Goal: Task Accomplishment & Management: Manage account settings

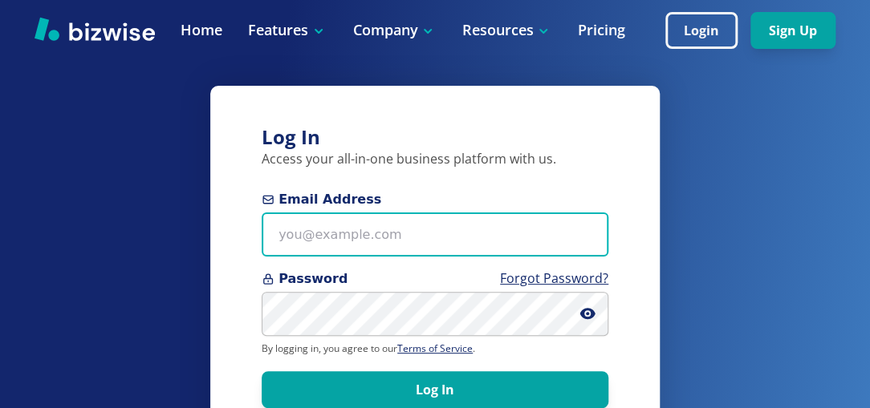
click at [525, 233] on input "Email Address" at bounding box center [435, 235] width 347 height 44
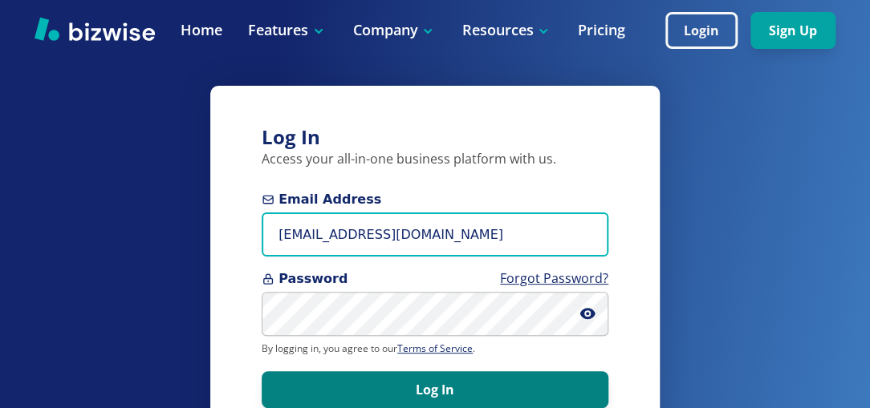
type input "Ericfp@phillipselectricid.com"
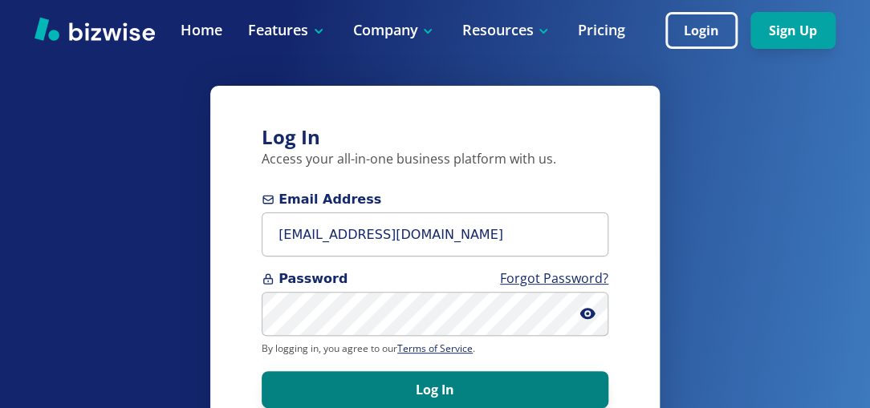
click at [452, 386] on button "Log In" at bounding box center [435, 389] width 347 height 37
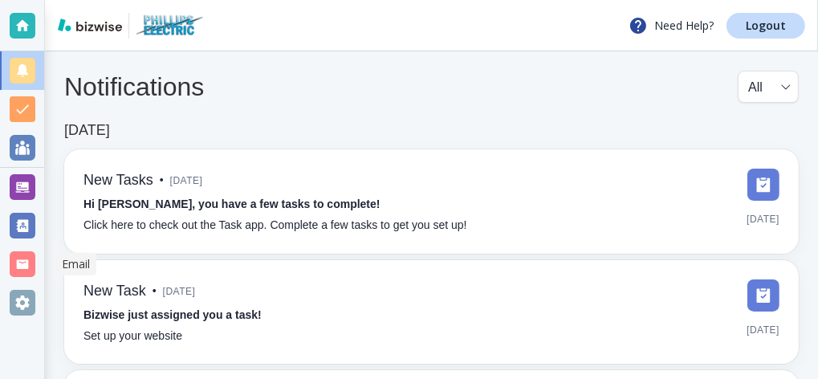
click at [28, 266] on div at bounding box center [23, 264] width 26 height 26
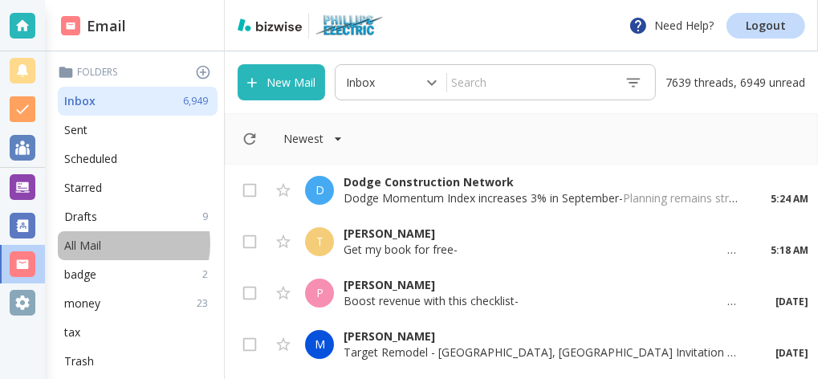
click at [112, 243] on div "All Mail" at bounding box center [138, 245] width 160 height 29
type input "5"
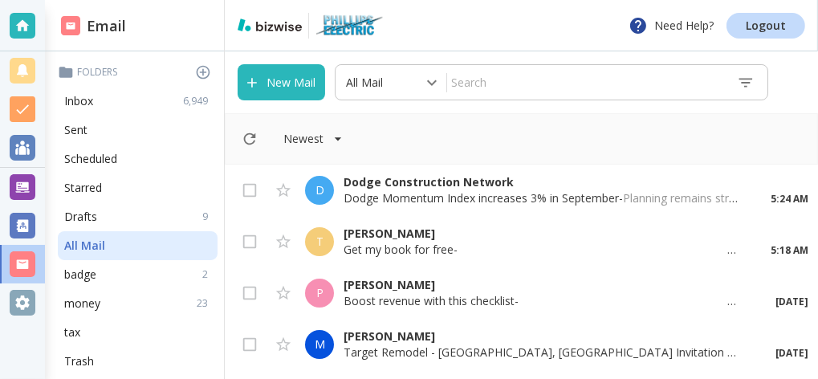
click at [473, 87] on input "text" at bounding box center [585, 82] width 277 height 28
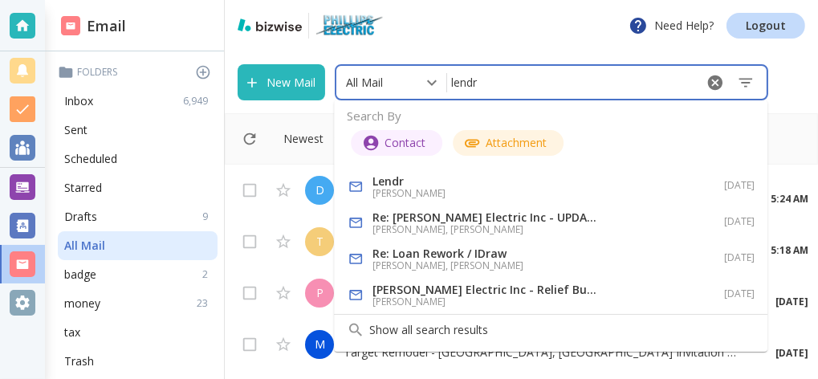
type input "lendr"
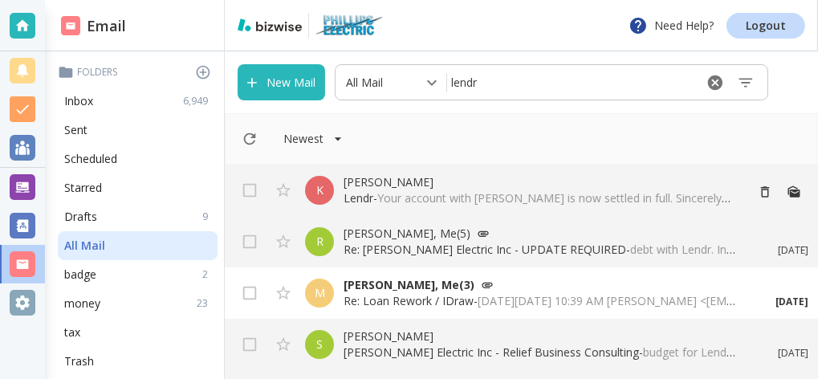
click at [485, 187] on p "[PERSON_NAME]" at bounding box center [537, 182] width 388 height 16
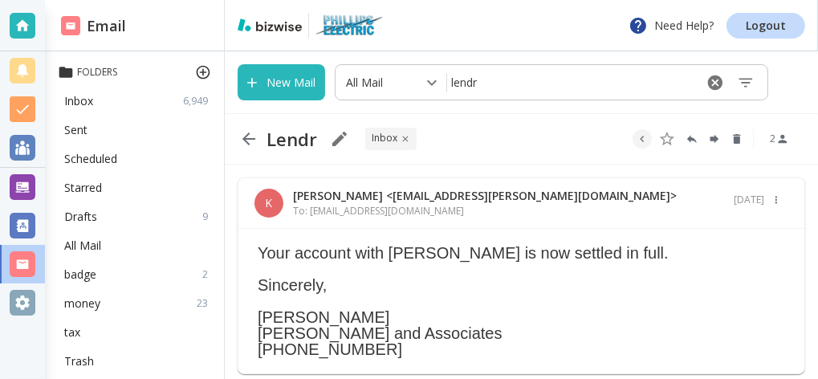
click at [197, 71] on icon at bounding box center [204, 73] width 14 height 14
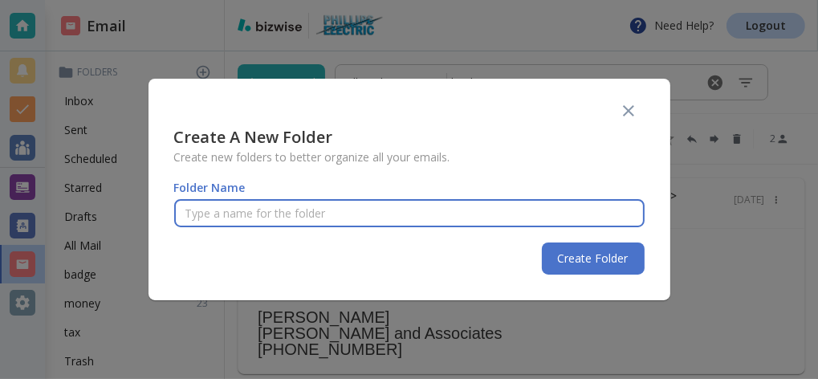
click at [233, 225] on input "text" at bounding box center [409, 213] width 470 height 43
type input "lendr"
click at [574, 253] on button "Create Folder" at bounding box center [593, 258] width 103 height 32
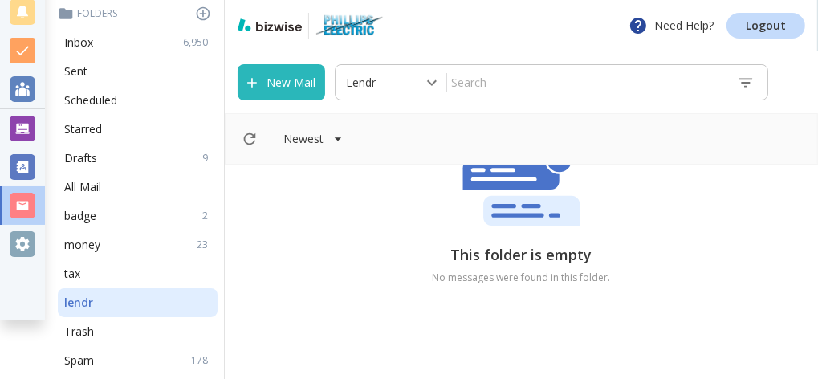
scroll to position [61, 0]
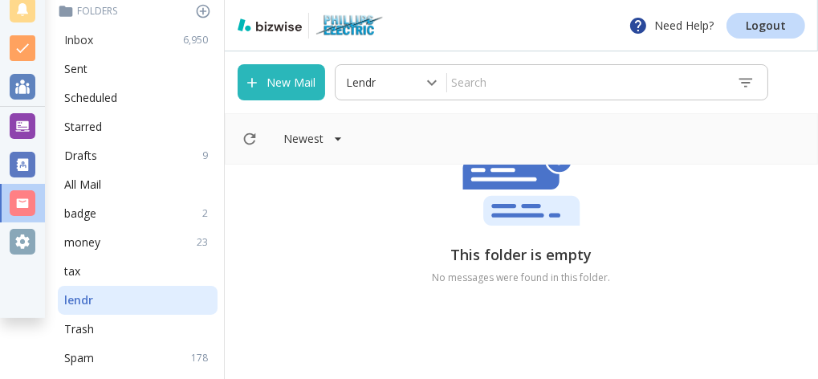
click at [118, 47] on div "Inbox 6,950" at bounding box center [138, 40] width 160 height 29
type input "0"
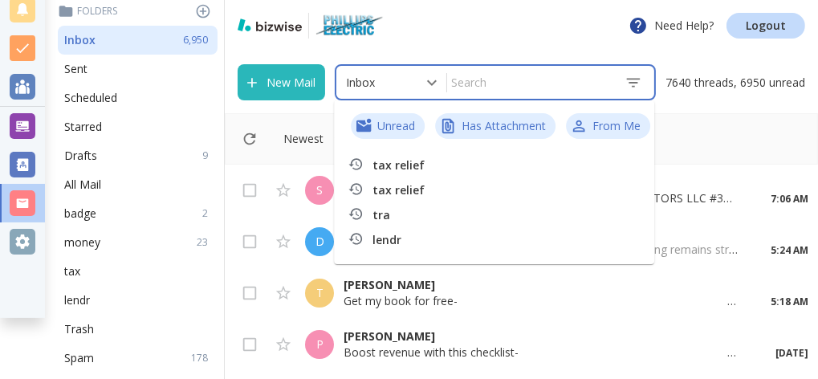
click at [483, 84] on input "text" at bounding box center [529, 82] width 164 height 28
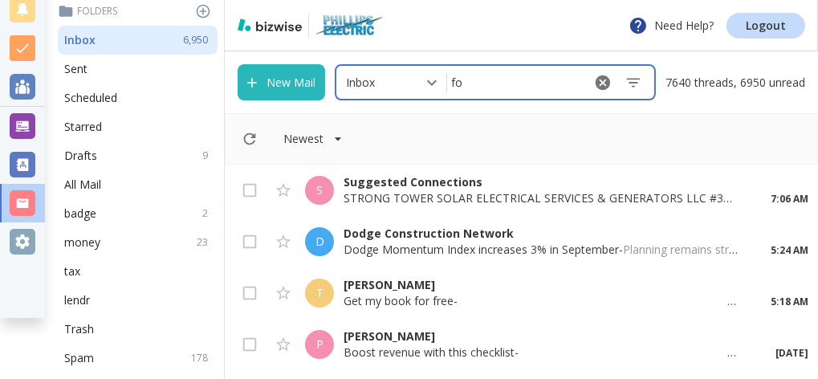
type input "fox"
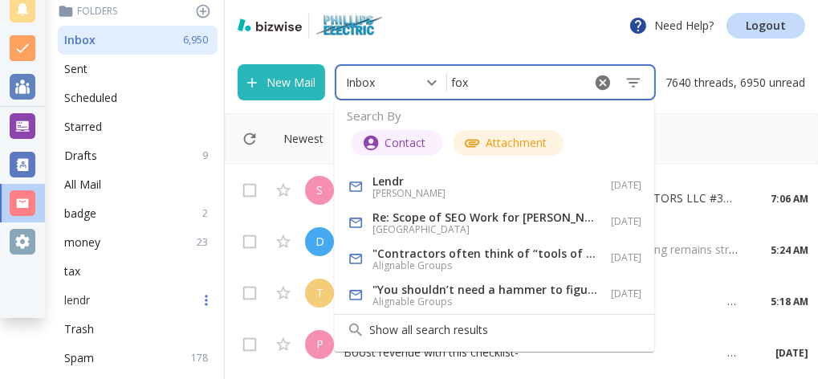
drag, startPoint x: 389, startPoint y: 186, endPoint x: 104, endPoint y: 302, distance: 307.7
click at [104, 0] on body "Need Help? Logout Email Folders Inbox 6,950 Sent Scheduled Starred Drafts 9 All…" at bounding box center [409, 0] width 818 height 0
click at [378, 189] on h6 "[PERSON_NAME]" at bounding box center [484, 193] width 225 height 13
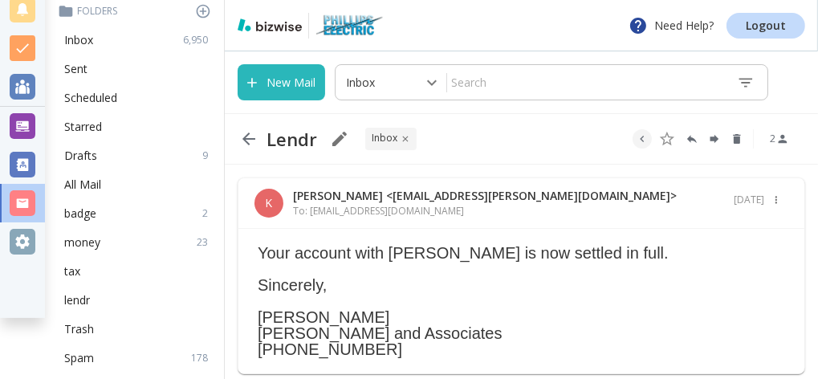
click at [386, 138] on p "INBOX" at bounding box center [384, 139] width 26 height 16
click at [770, 202] on icon "button" at bounding box center [775, 199] width 11 height 11
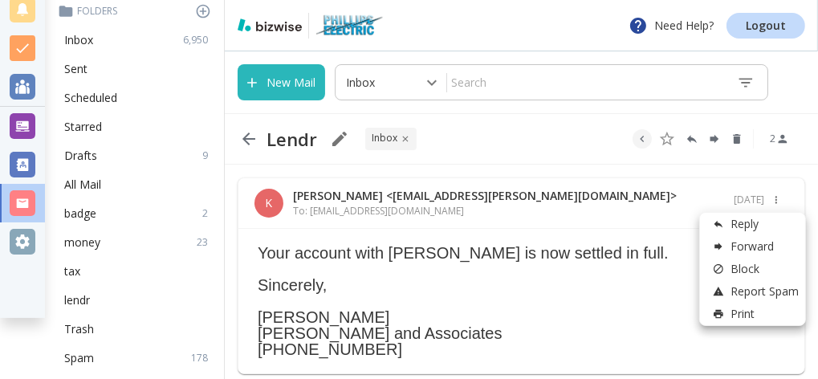
click at [254, 137] on div at bounding box center [409, 189] width 818 height 379
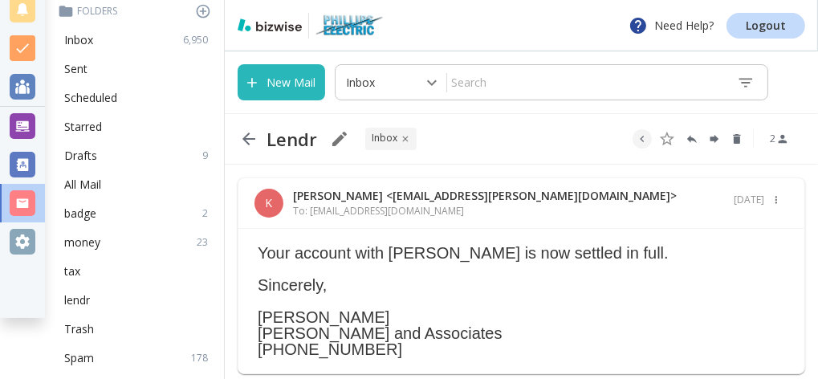
click at [246, 138] on icon "button" at bounding box center [248, 138] width 19 height 19
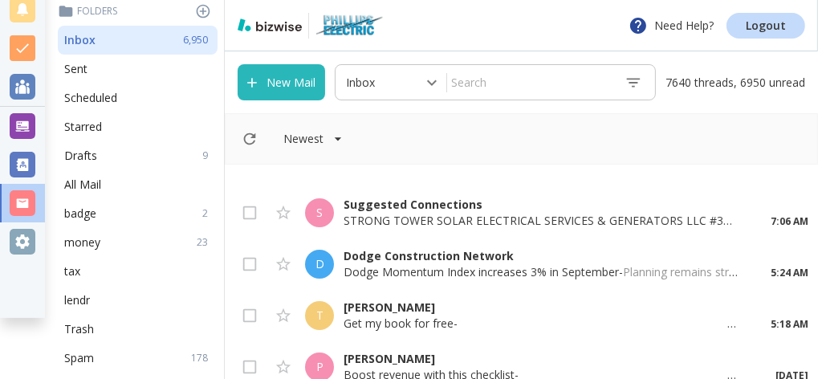
click at [503, 87] on input "text" at bounding box center [529, 82] width 164 height 28
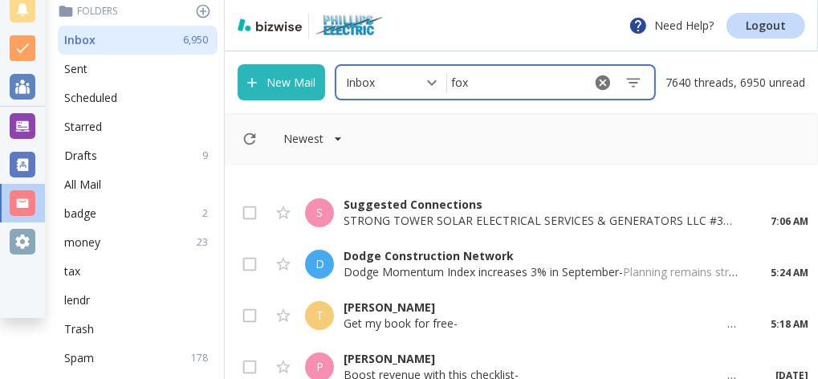
type input "fox"
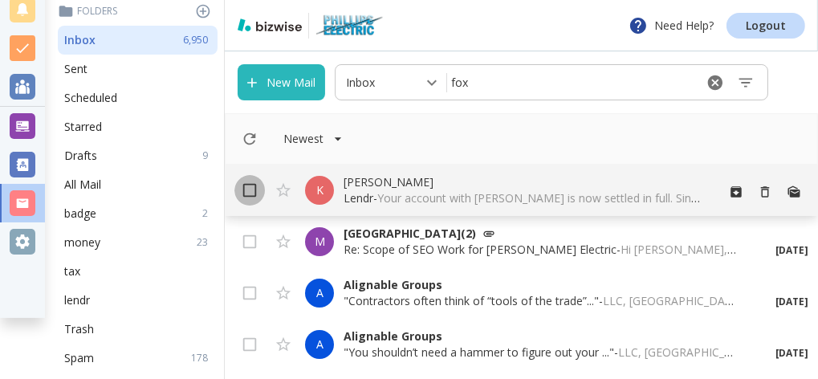
click at [247, 195] on input "checkbox" at bounding box center [249, 193] width 30 height 30
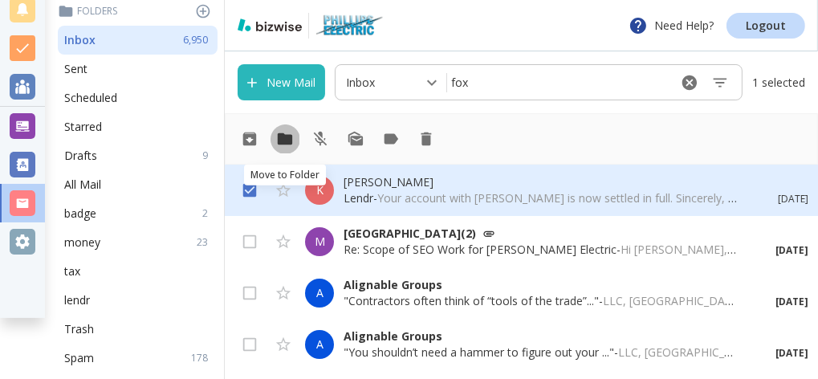
click at [281, 145] on icon "Move to Folder" at bounding box center [285, 139] width 18 height 18
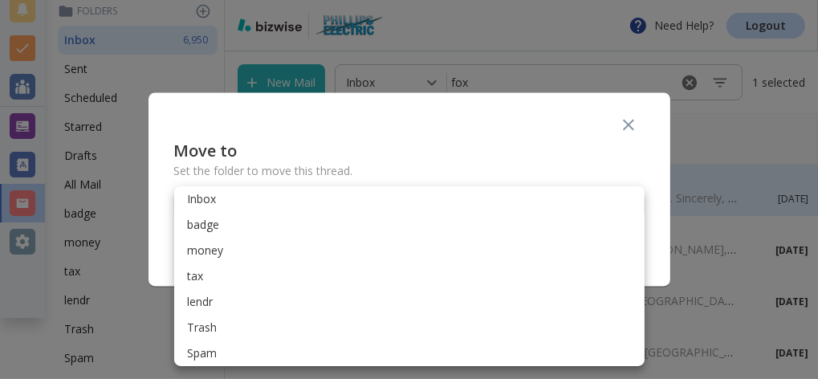
click at [294, 0] on body "Need Help? Logout Email Folders Inbox 6,950 Sent Scheduled Starred Drafts 9 All…" at bounding box center [409, 0] width 818 height 0
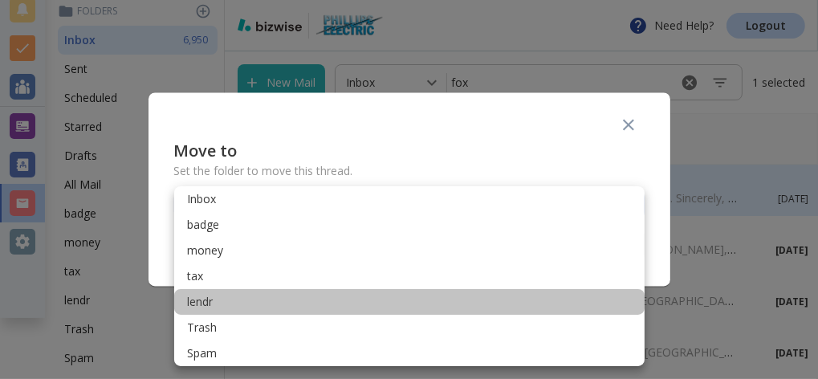
click at [255, 306] on li "lendr" at bounding box center [409, 302] width 470 height 26
type input "Label_4"
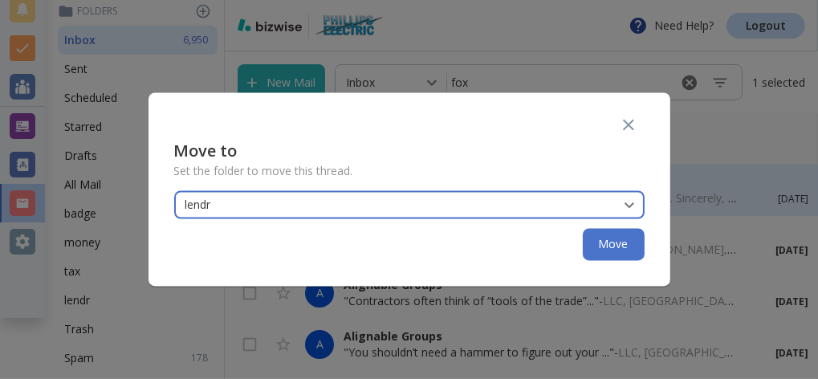
click at [619, 249] on button "Move" at bounding box center [613, 245] width 62 height 32
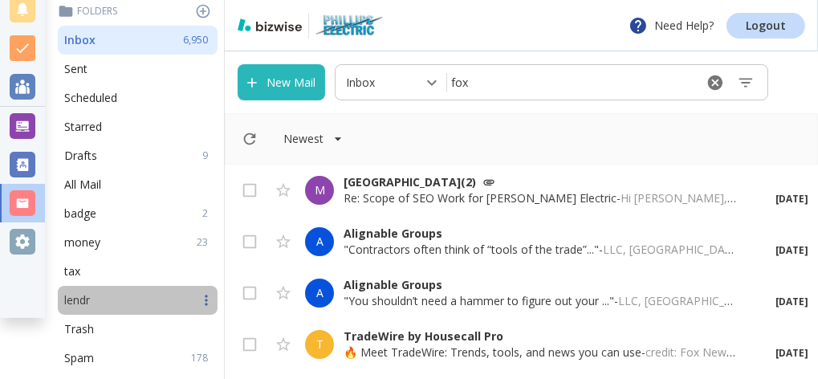
click at [144, 296] on div "lendr" at bounding box center [138, 300] width 160 height 29
type input "9"
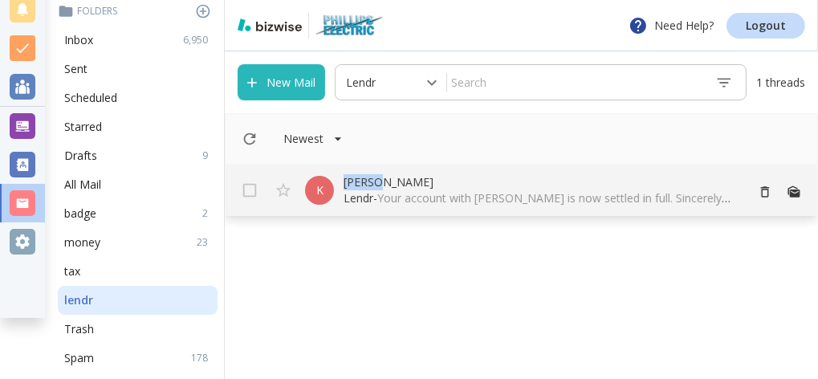
drag, startPoint x: 341, startPoint y: 185, endPoint x: 381, endPoint y: 187, distance: 40.2
click at [381, 187] on div "[PERSON_NAME] Lendr - Your account with [PERSON_NAME] is now settled in full. S…" at bounding box center [521, 189] width 593 height 51
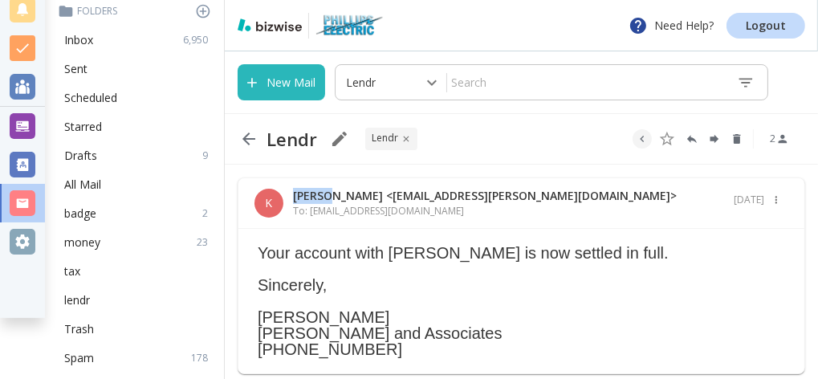
drag, startPoint x: 294, startPoint y: 199, endPoint x: 331, endPoint y: 202, distance: 37.8
click at [331, 202] on p "[PERSON_NAME] <[EMAIL_ADDRESS][PERSON_NAME][DOMAIN_NAME]>" at bounding box center [484, 196] width 383 height 16
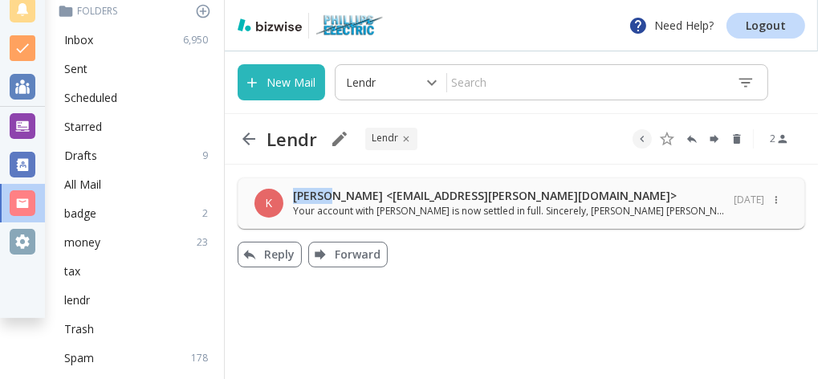
drag, startPoint x: 291, startPoint y: 199, endPoint x: 333, endPoint y: 203, distance: 41.9
click at [333, 203] on div "[PERSON_NAME] <[EMAIL_ADDRESS][PERSON_NAME][DOMAIN_NAME]> Your account with [PE…" at bounding box center [520, 202] width 567 height 51
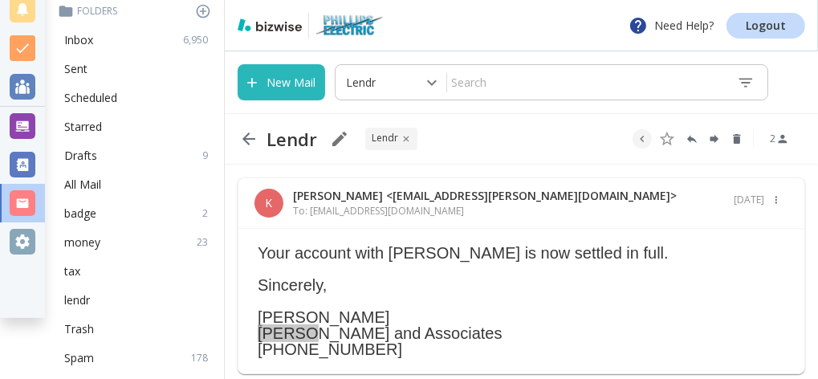
drag, startPoint x: 258, startPoint y: 333, endPoint x: 309, endPoint y: 335, distance: 50.6
click at [309, 335] on p "[PERSON_NAME] [PERSON_NAME] and Associates [PHONE_NUMBER]" at bounding box center [521, 333] width 527 height 48
copy p "[PERSON_NAME]"
click at [250, 141] on icon "button" at bounding box center [248, 138] width 19 height 19
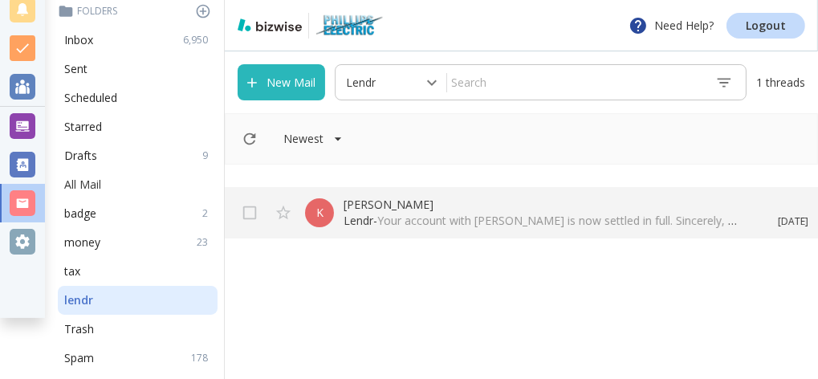
click at [100, 180] on div "All Mail" at bounding box center [138, 184] width 160 height 29
type input "5"
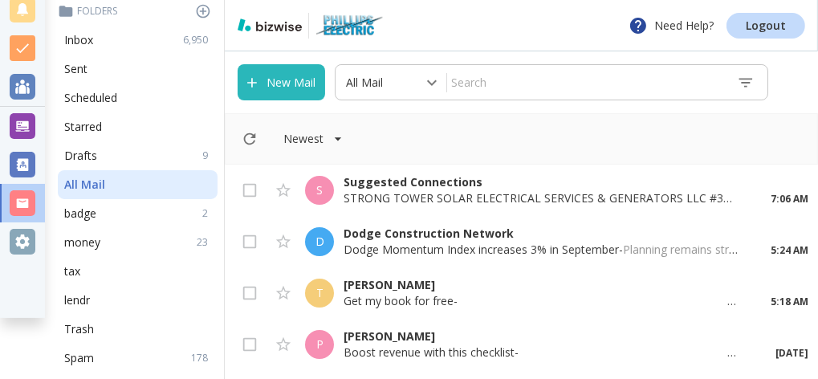
click at [486, 77] on input "text" at bounding box center [585, 82] width 277 height 28
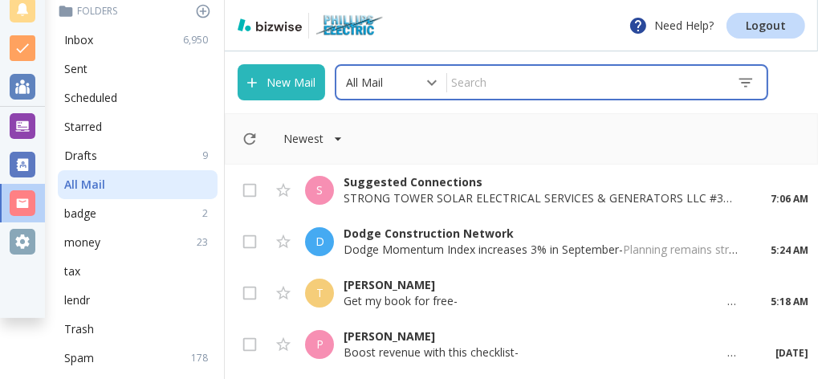
paste input "[PERSON_NAME]"
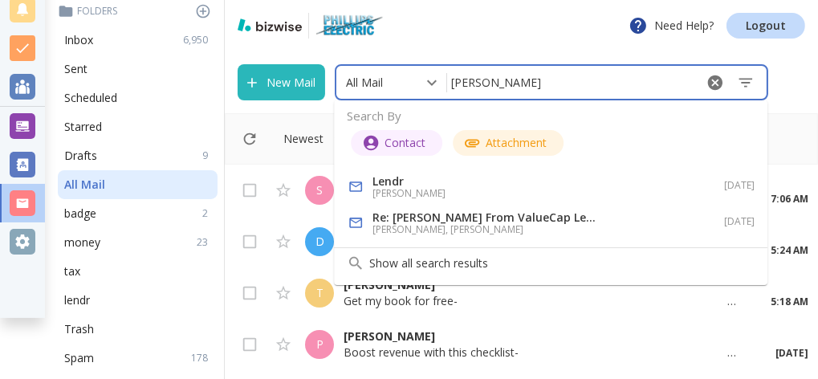
type input "[PERSON_NAME]"
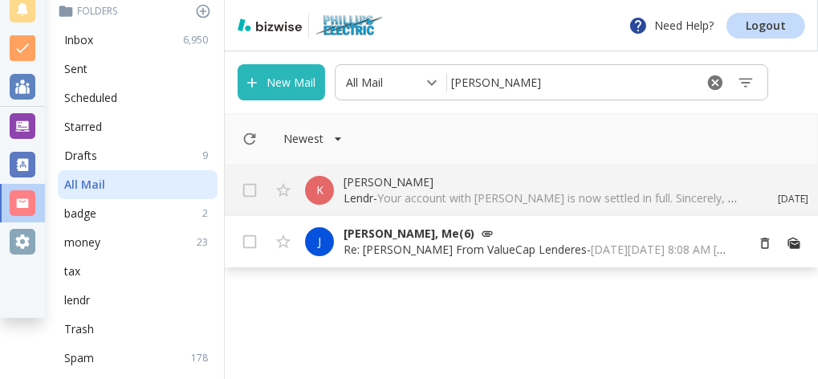
click at [412, 253] on p "Re: [PERSON_NAME] From ValueCap Lenderes - [DATE][DATE] 8:08 AM [PERSON_NAME] <…" at bounding box center [537, 249] width 388 height 16
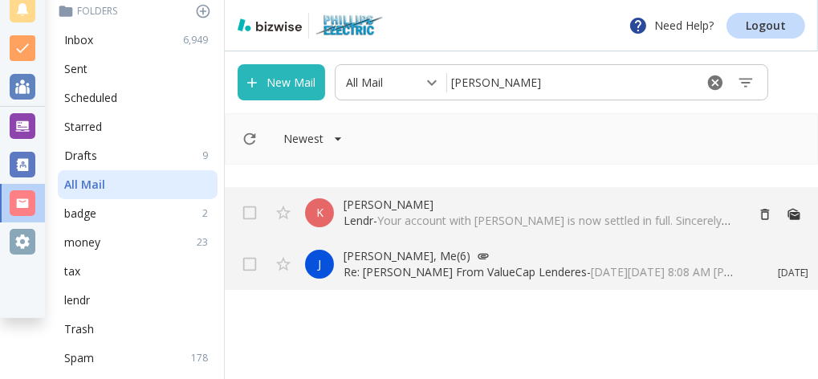
click at [424, 217] on span "Your account with [PERSON_NAME] is now settled in full. Sincerely, [PERSON_NAME…" at bounding box center [736, 220] width 719 height 15
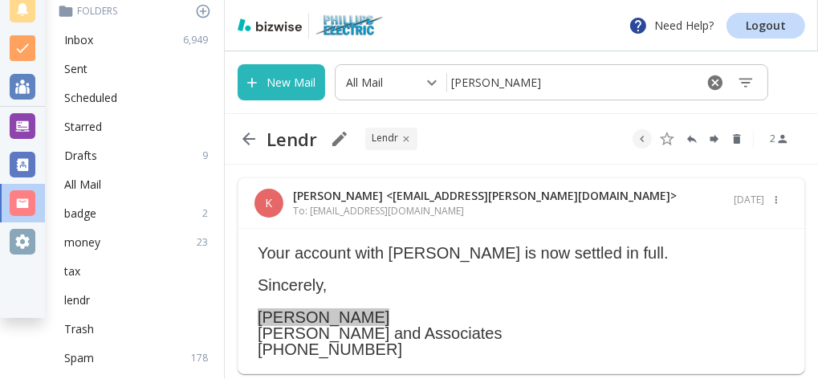
drag, startPoint x: 359, startPoint y: 317, endPoint x: 255, endPoint y: 316, distance: 103.5
click at [255, 316] on div "[PERSON_NAME] <[EMAIL_ADDRESS][PERSON_NAME][DOMAIN_NAME]> To: [EMAIL_ADDRESS][D…" at bounding box center [520, 275] width 567 height 197
copy p "[PERSON_NAME]"
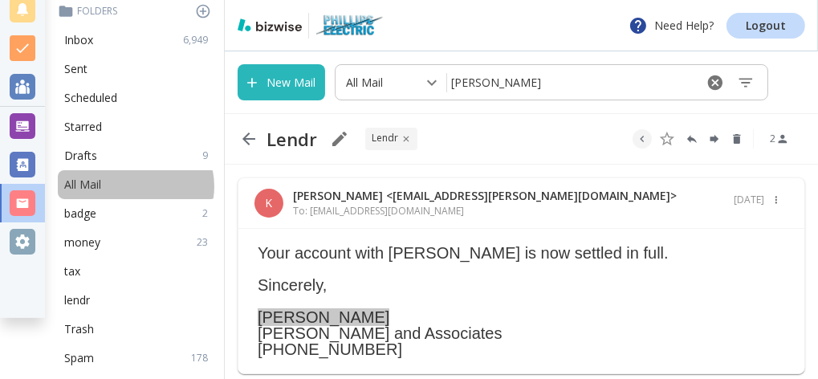
click at [132, 186] on div "All Mail" at bounding box center [138, 184] width 160 height 29
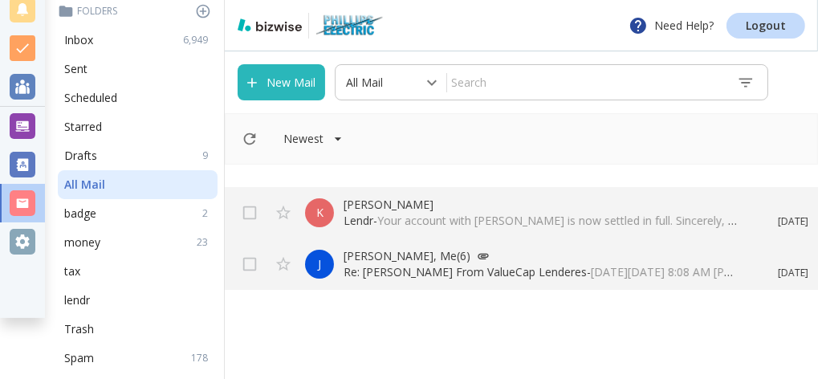
click at [468, 87] on input "text" at bounding box center [585, 82] width 277 height 28
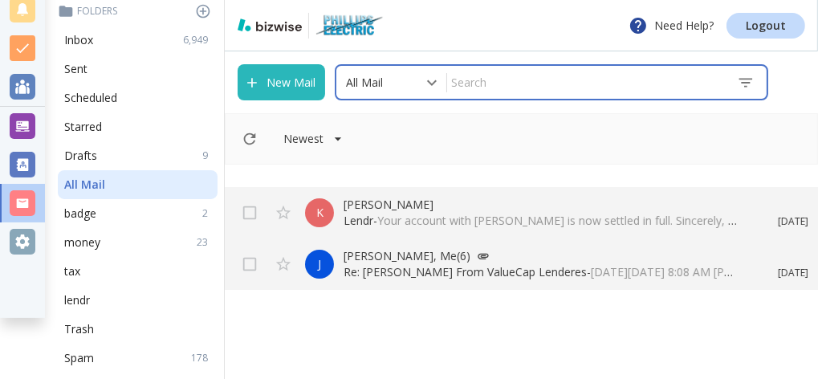
paste input "[PERSON_NAME]"
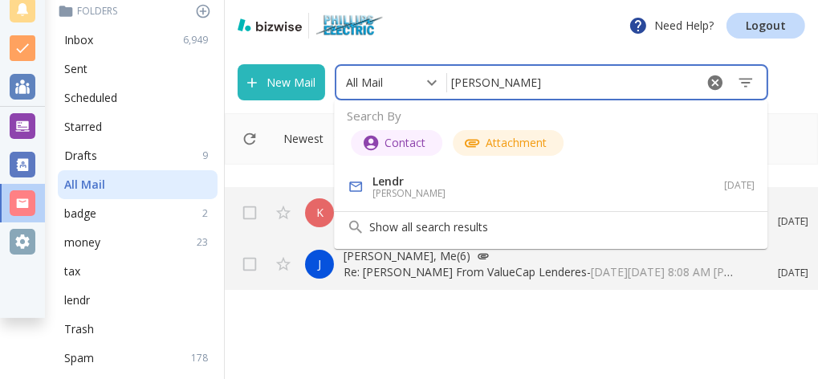
type input "[PERSON_NAME]"
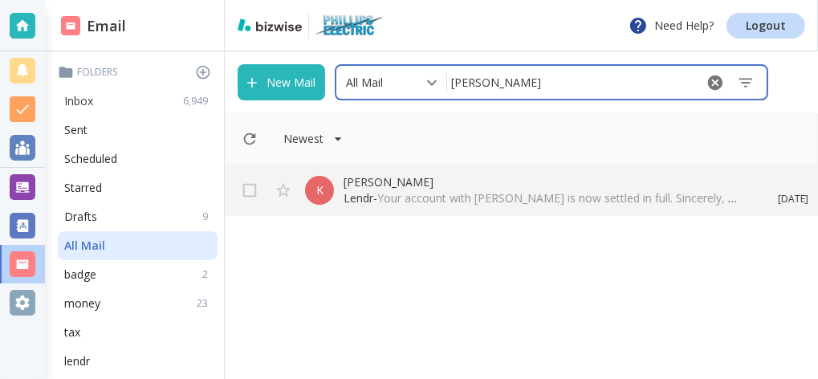
click at [112, 103] on div "Inbox 6,949" at bounding box center [138, 101] width 160 height 29
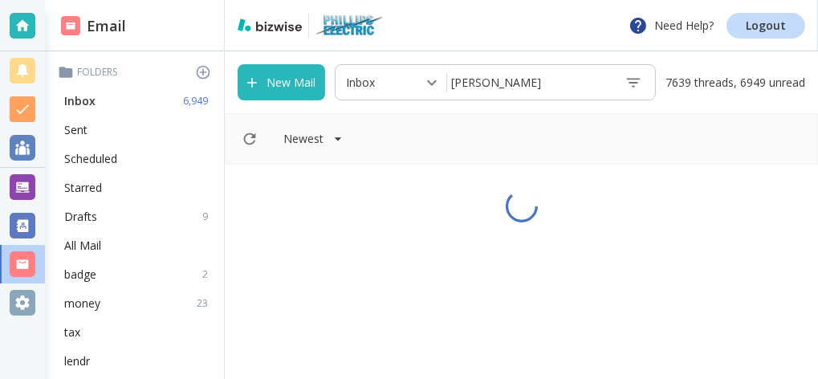
type input "0"
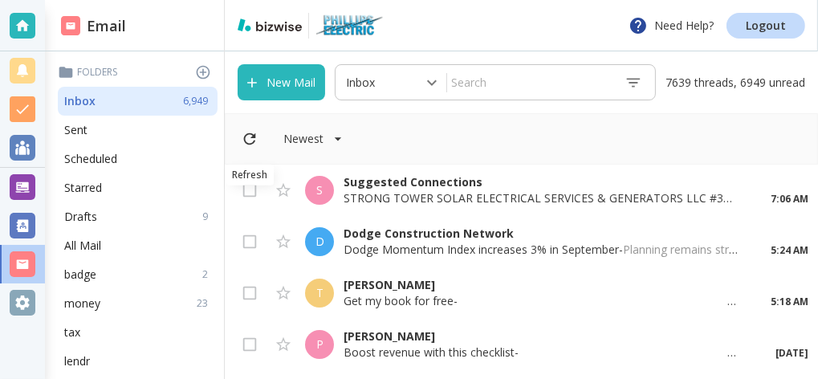
click at [249, 139] on icon "Refresh" at bounding box center [250, 139] width 18 height 18
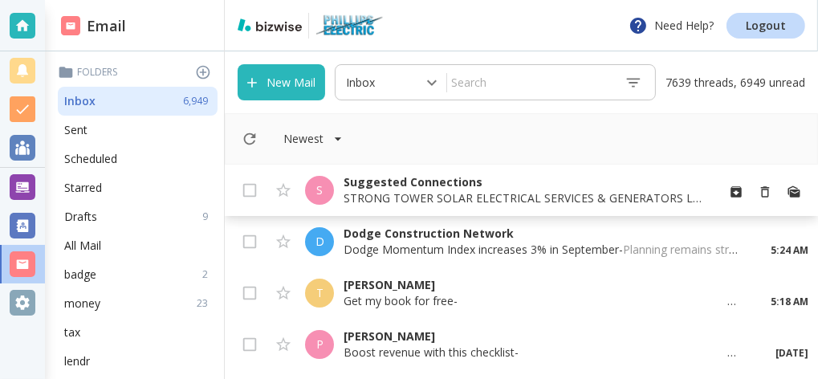
click at [408, 200] on p "STRONG TOWER SOLAR ELECTRICAL SERVICES & GENERATORS LLC #39259 TDLR - [PERSON_N…" at bounding box center [522, 198] width 359 height 16
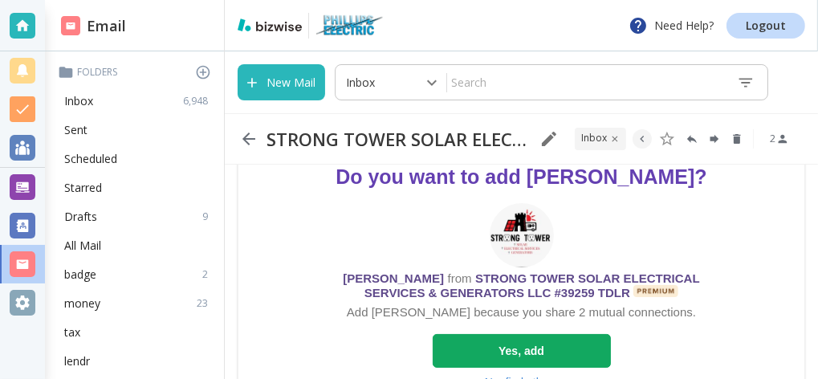
scroll to position [172, 0]
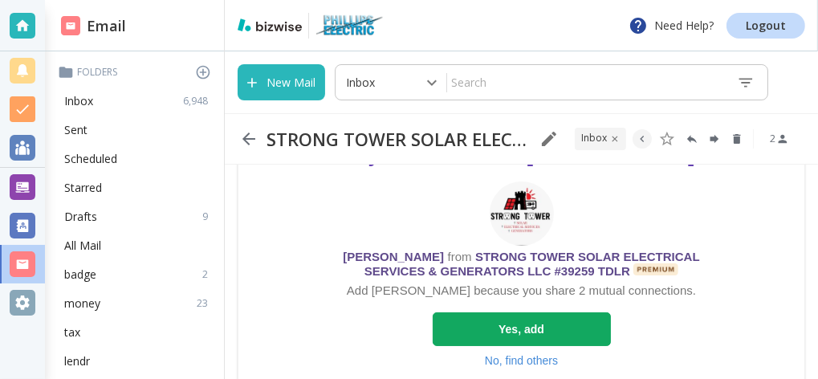
click at [517, 212] on img at bounding box center [521, 213] width 64 height 64
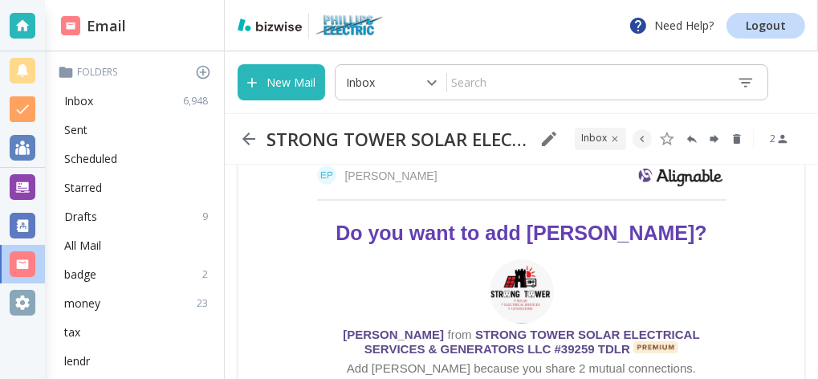
scroll to position [0, 0]
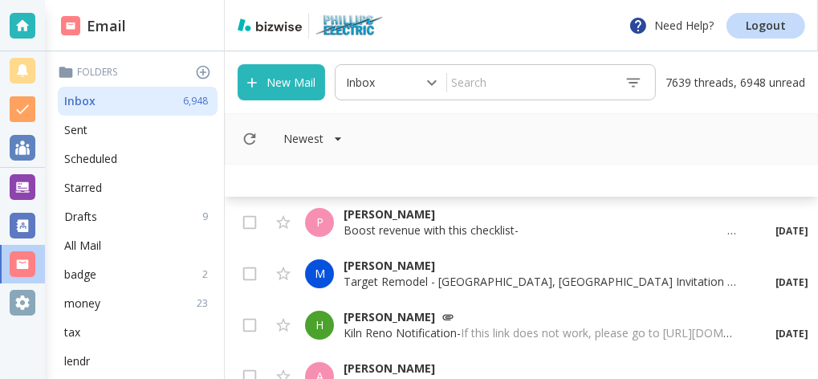
scroll to position [172, 0]
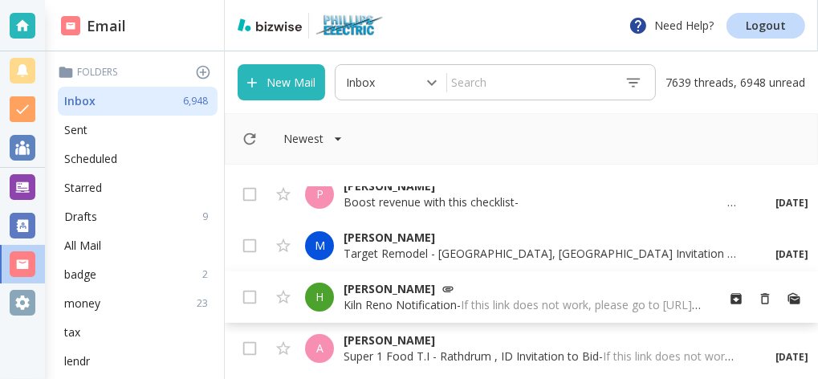
click at [363, 305] on p "Kiln Reno Notification - If this link does not work, please go to [URL][DOMAIN_…" at bounding box center [522, 305] width 359 height 16
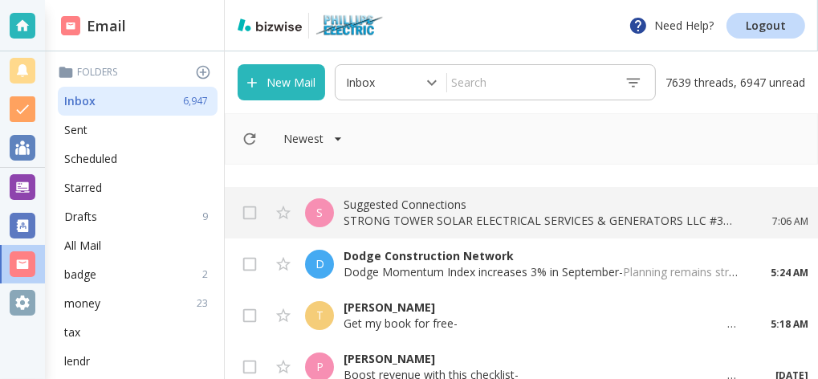
scroll to position [172, 0]
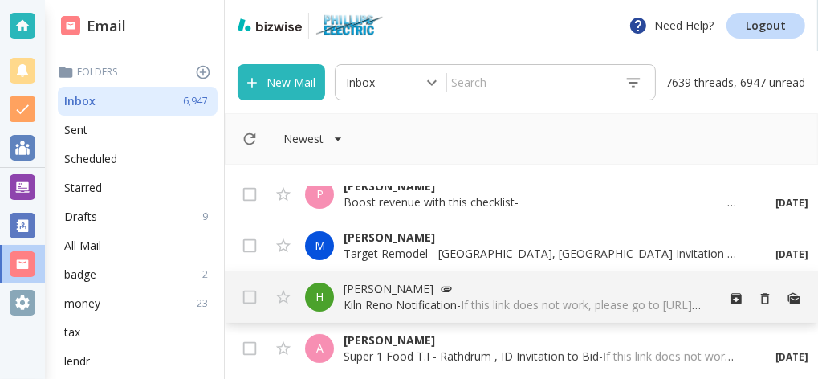
click at [359, 274] on div "H [PERSON_NAME] Kiln Reno Notification - If this link does not work, please go …" at bounding box center [521, 296] width 593 height 51
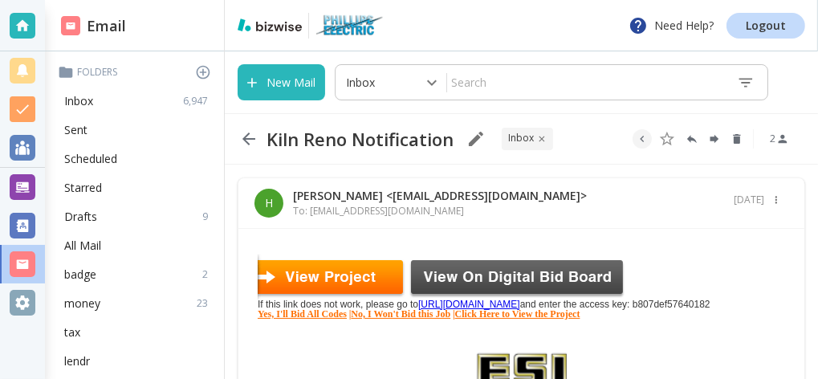
click at [429, 319] on link "No, I Won't Bid this Job" at bounding box center [400, 313] width 99 height 11
click at [249, 137] on icon "button" at bounding box center [248, 138] width 19 height 19
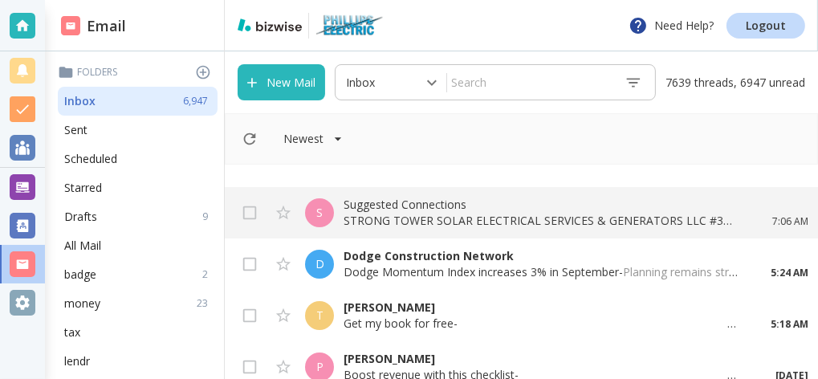
scroll to position [172, 0]
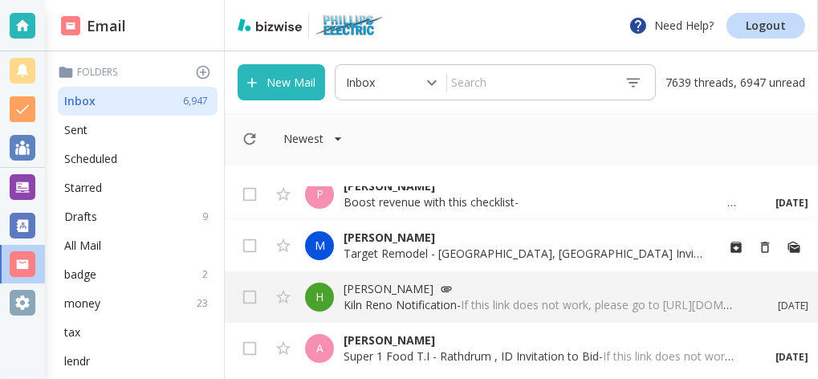
click at [386, 247] on p "Target Remodel - [GEOGRAPHIC_DATA], [GEOGRAPHIC_DATA] Invitation to Bid - If th…" at bounding box center [522, 253] width 359 height 16
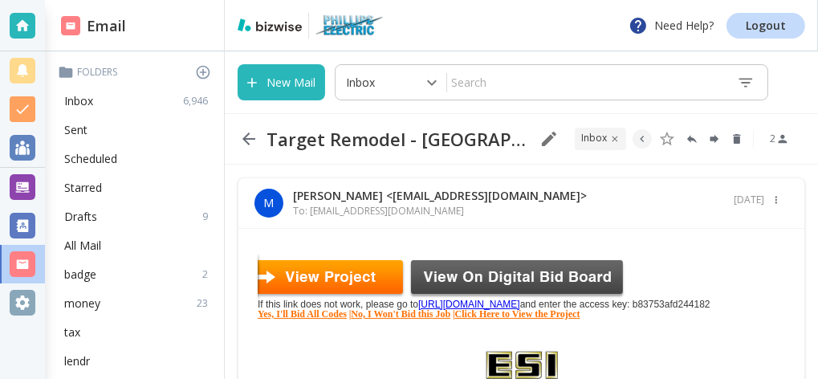
click at [450, 319] on link "No, I Won't Bid this Job" at bounding box center [400, 313] width 99 height 11
click at [250, 139] on icon "button" at bounding box center [248, 138] width 13 height 13
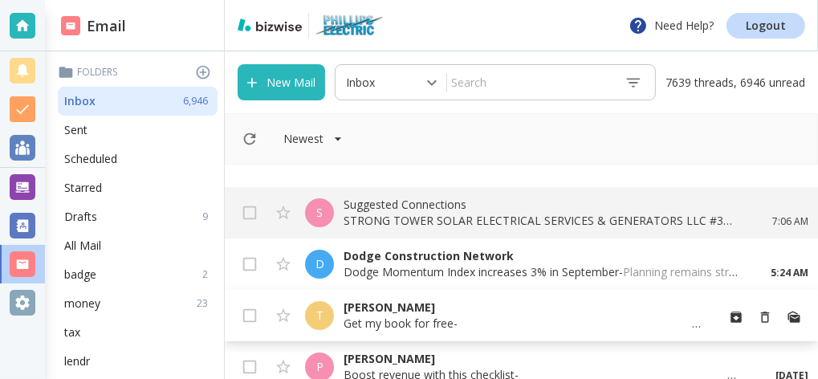
click at [412, 322] on p "Get my book for free - ‌ ‌ ‌ ‌ ‌ ‌ ‌ ‌ ‌ ‌ ‌ ‌ ‌ ‌ ‌ ‌ ‌ ‌ ‌ ‌ ‌ ‌ ‌ ‌ ‌ ‌ ‌ ‌ …" at bounding box center [522, 323] width 359 height 16
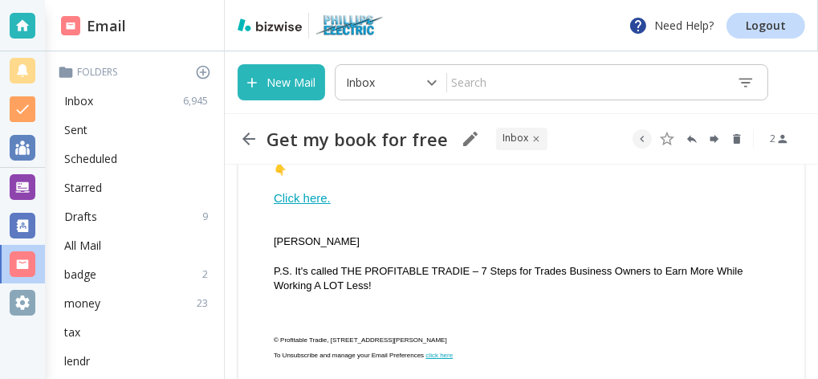
scroll to position [172, 0]
click at [249, 139] on icon "button" at bounding box center [248, 138] width 13 height 13
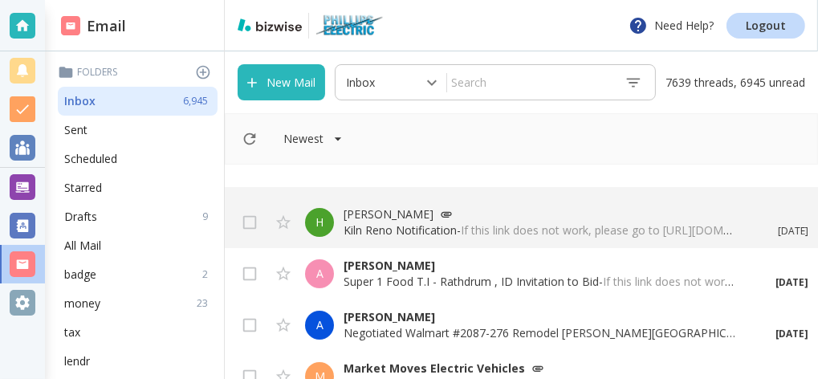
scroll to position [258, 0]
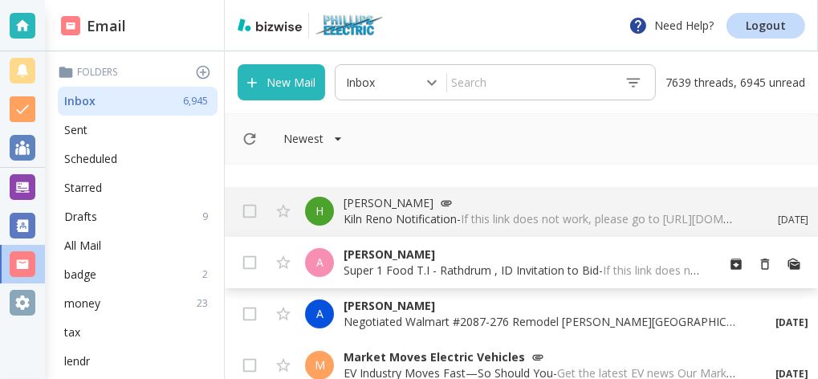
click at [429, 271] on p "Super 1 Food T.I - Rathdrum , ID Invitation to Bid - If this link does not work…" at bounding box center [522, 270] width 359 height 16
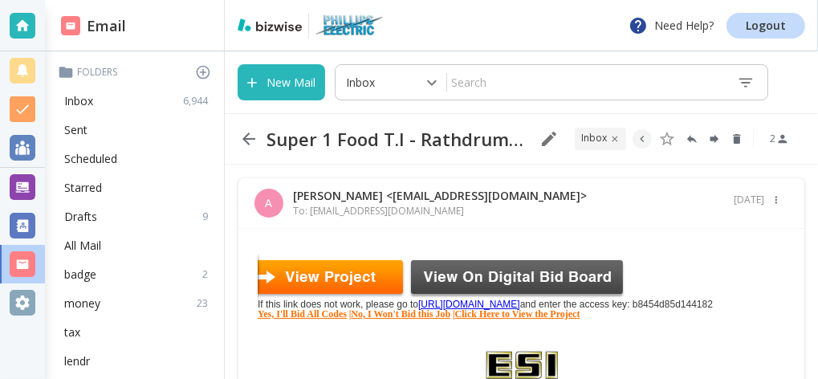
click at [436, 319] on link "No, I Won't Bid this Job" at bounding box center [400, 313] width 99 height 11
click at [450, 319] on link "No, I Won't Bid this Job" at bounding box center [400, 313] width 99 height 11
click at [243, 136] on icon "button" at bounding box center [248, 138] width 19 height 19
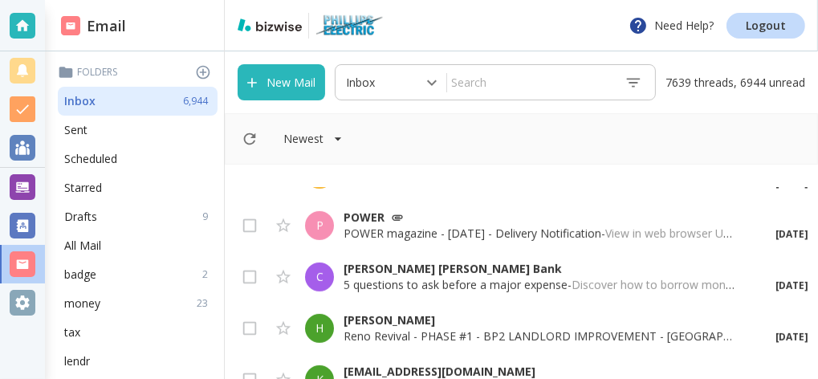
scroll to position [690, 0]
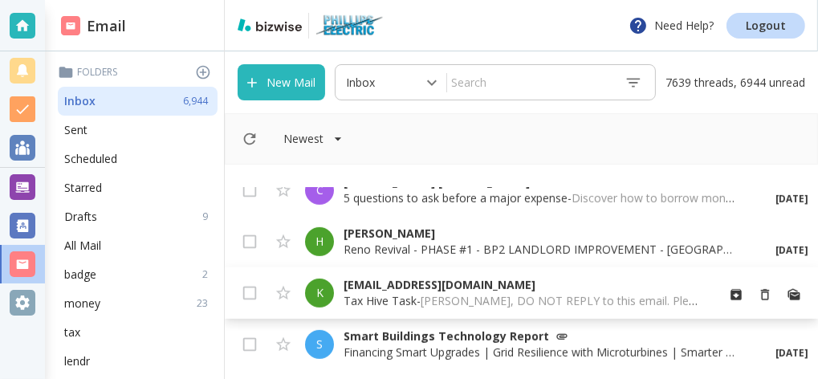
click at [374, 286] on p "[EMAIL_ADDRESS][DOMAIN_NAME]" at bounding box center [522, 285] width 359 height 16
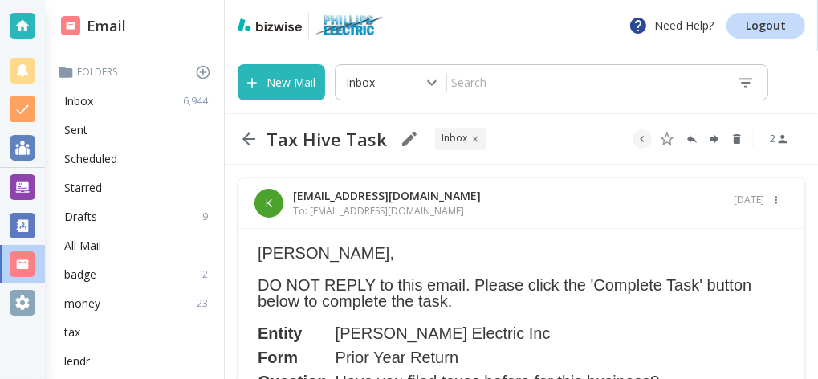
scroll to position [86, 0]
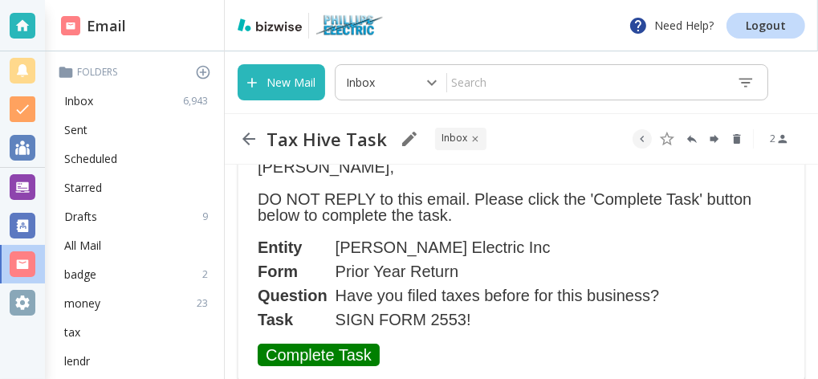
click at [331, 351] on link "Complete Task" at bounding box center [319, 354] width 122 height 22
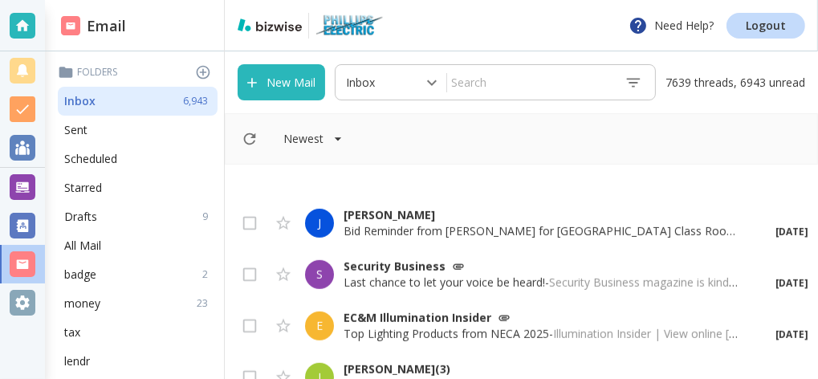
scroll to position [948, 0]
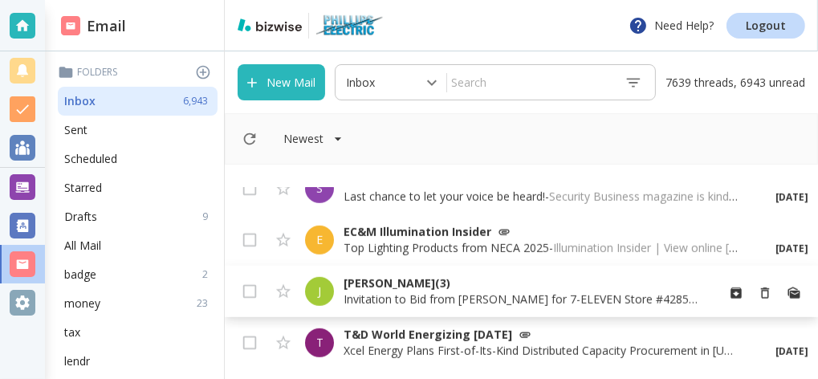
click at [401, 290] on p "[PERSON_NAME] (3)" at bounding box center [522, 283] width 359 height 16
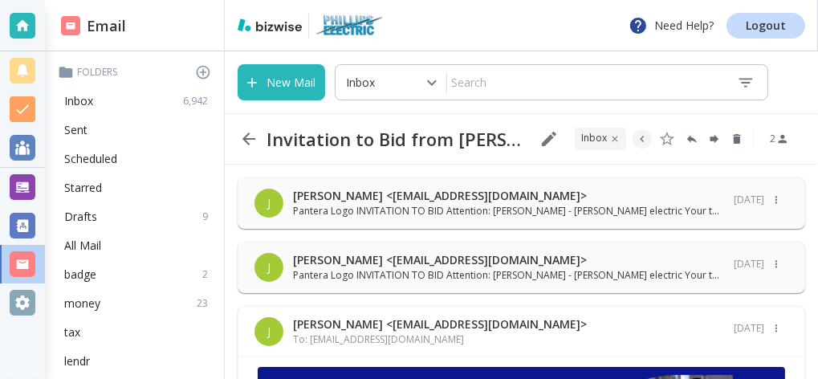
click at [365, 201] on p "[PERSON_NAME] <[EMAIL_ADDRESS][DOMAIN_NAME]>" at bounding box center [508, 196] width 431 height 16
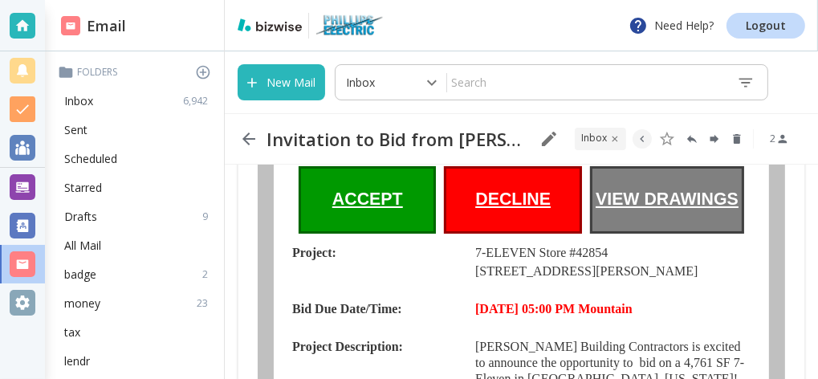
scroll to position [517, 0]
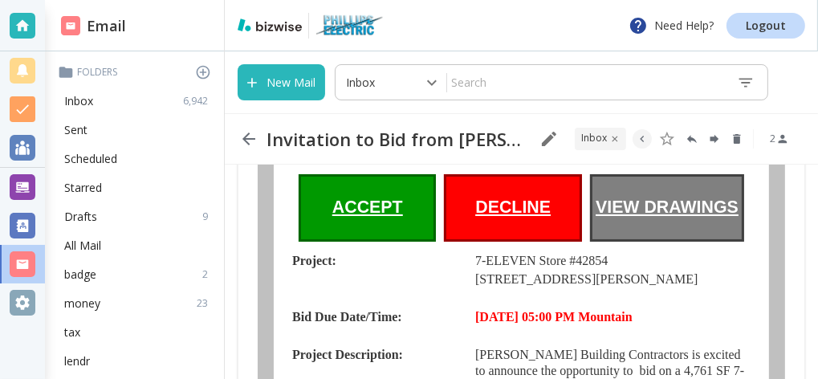
click at [475, 232] on td "DECLINE" at bounding box center [513, 207] width 138 height 67
click at [484, 209] on u "DECLINE" at bounding box center [512, 206] width 75 height 19
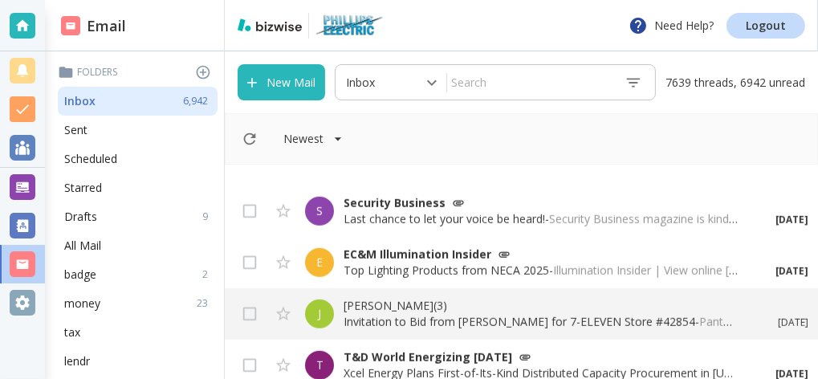
scroll to position [948, 0]
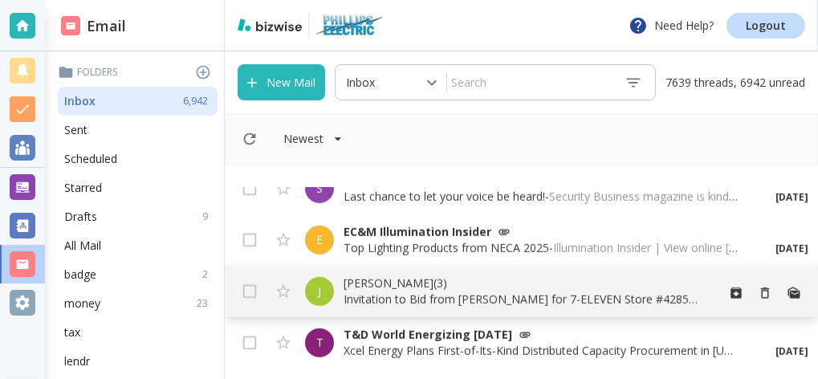
click at [433, 294] on p "Invitation to Bid from [PERSON_NAME] for 7-ELEVEN Store #42854 - Pantera Logo I…" at bounding box center [522, 299] width 359 height 16
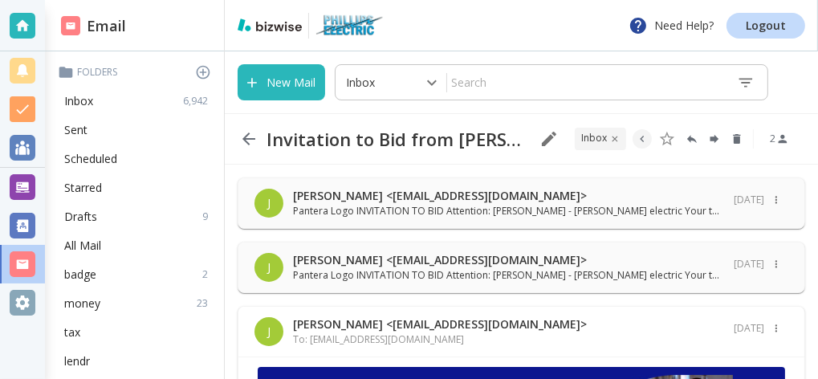
click at [427, 324] on p "[PERSON_NAME] <[EMAIL_ADDRESS][DOMAIN_NAME]>" at bounding box center [440, 324] width 294 height 16
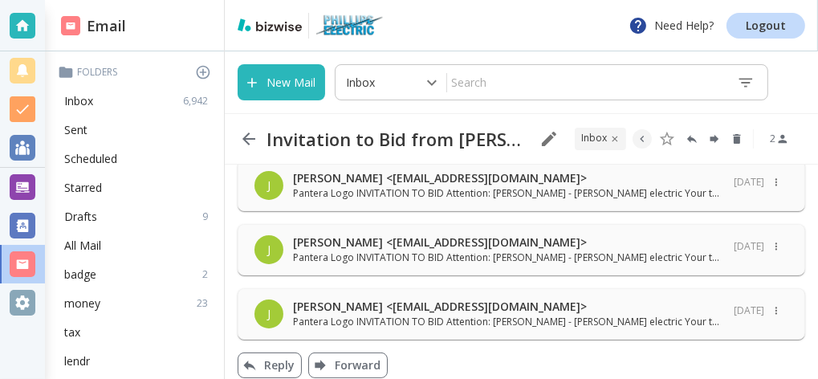
scroll to position [32, 0]
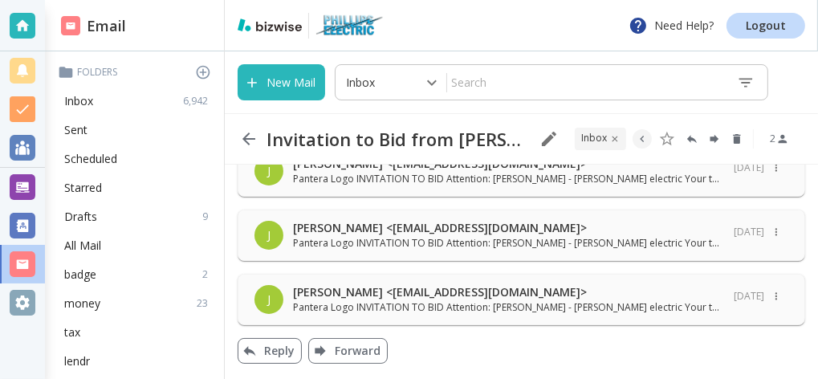
click at [369, 291] on p "[PERSON_NAME] <[EMAIL_ADDRESS][DOMAIN_NAME]>" at bounding box center [508, 292] width 431 height 16
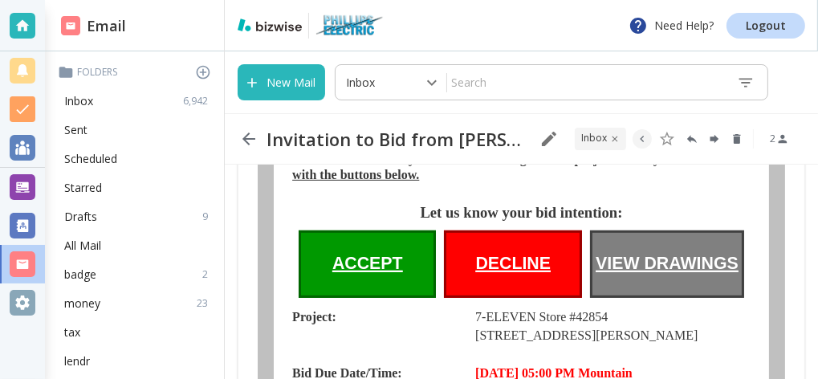
scroll to position [550, 0]
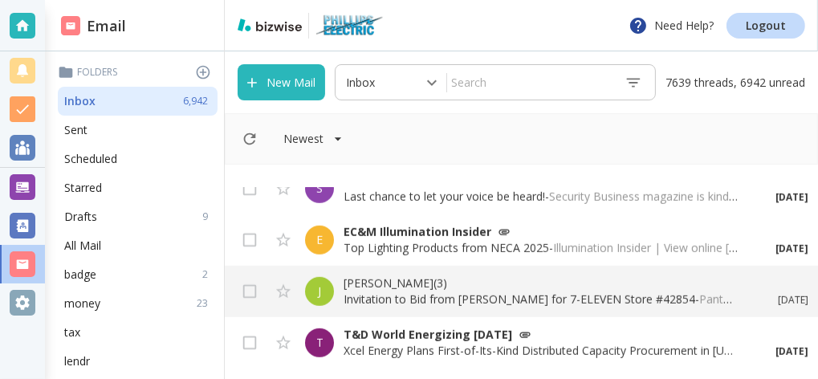
scroll to position [1035, 0]
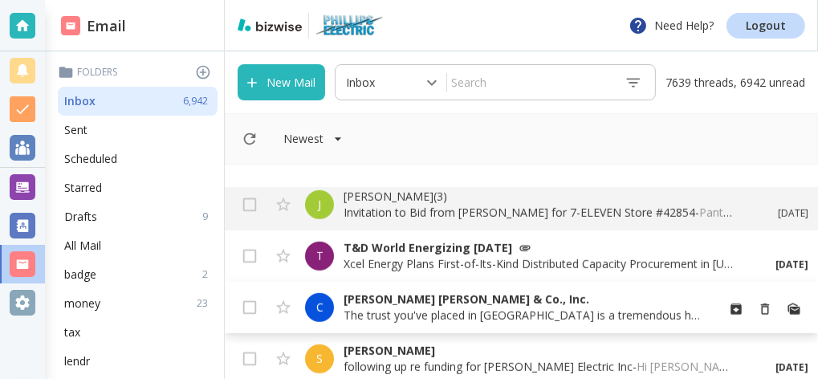
click at [377, 301] on p "[PERSON_NAME] [PERSON_NAME] & Co., Inc." at bounding box center [522, 299] width 359 height 16
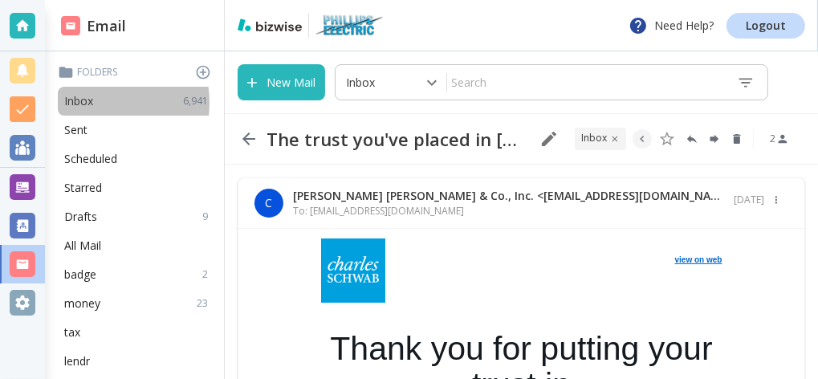
click at [95, 103] on div "Inbox 6,941" at bounding box center [138, 101] width 160 height 29
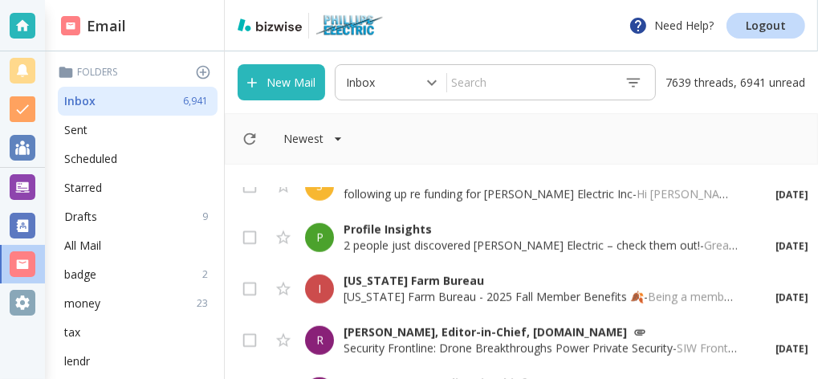
scroll to position [1293, 0]
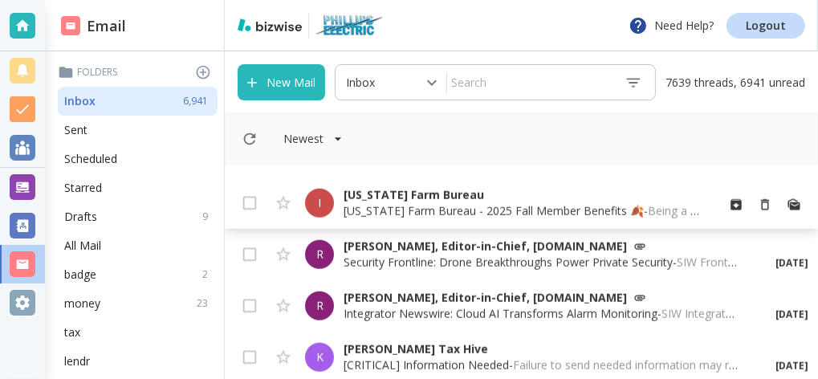
click at [425, 203] on p "[US_STATE] Farm Bureau - 2025 Fall Member Benefits 🍂 - Being a member has its b…" at bounding box center [522, 211] width 359 height 16
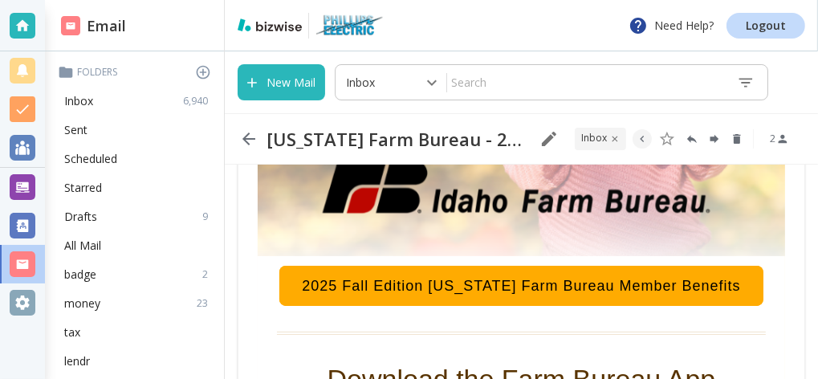
scroll to position [2501, 0]
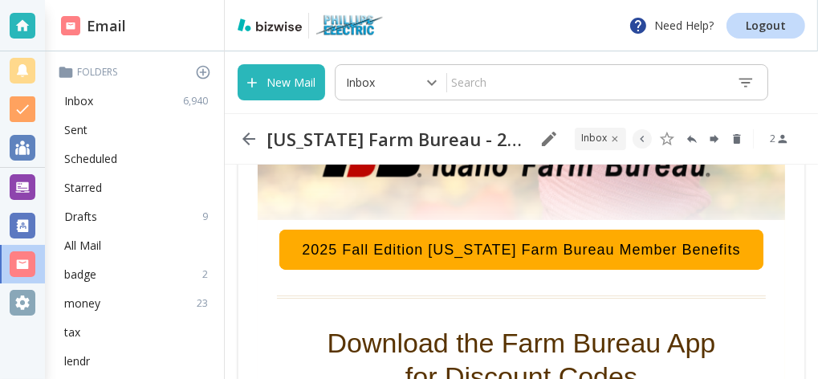
click at [474, 236] on link "2025 Fall Edition [US_STATE] Farm Bureau Member Benefits" at bounding box center [521, 249] width 484 height 40
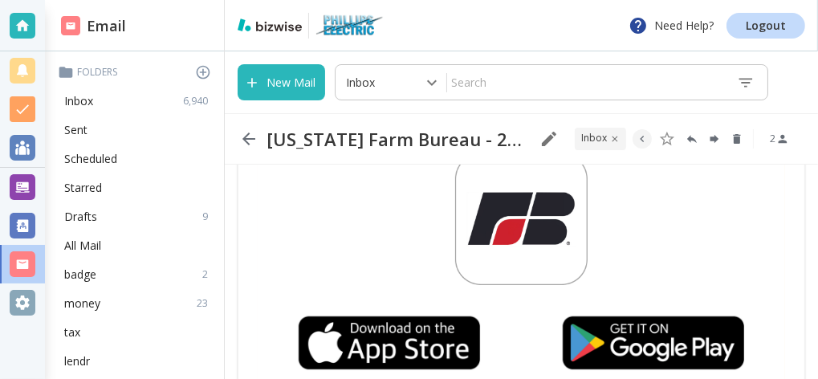
scroll to position [2827, 0]
